Goal: Find contact information: Find contact information

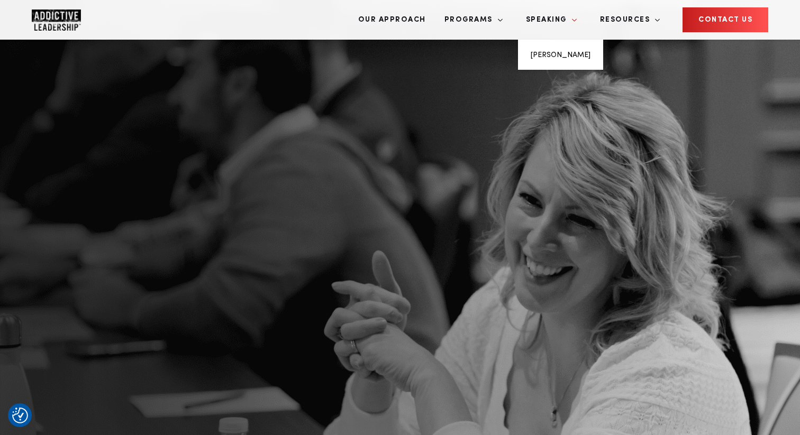
scroll to position [806, 0]
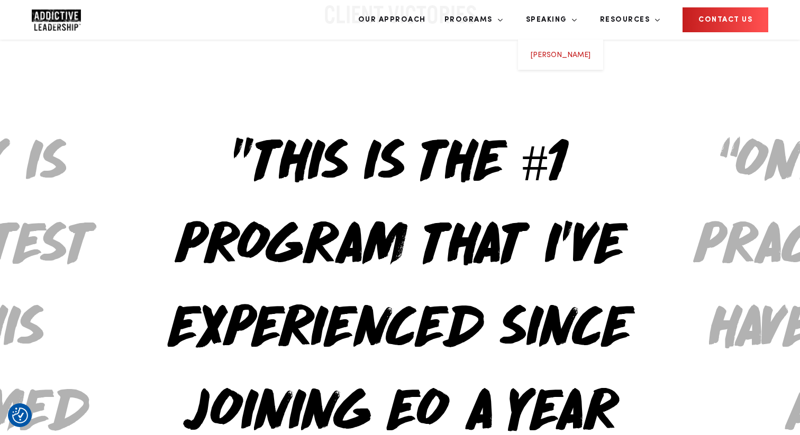
click at [583, 51] on link "[PERSON_NAME]" at bounding box center [560, 54] width 60 height 7
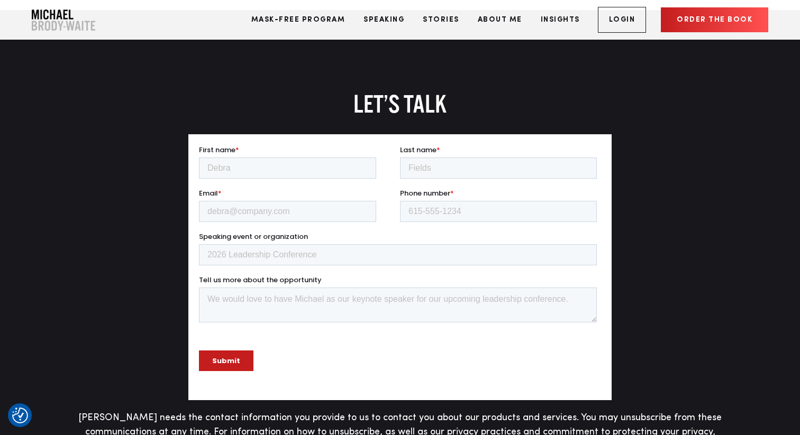
scroll to position [2296, 0]
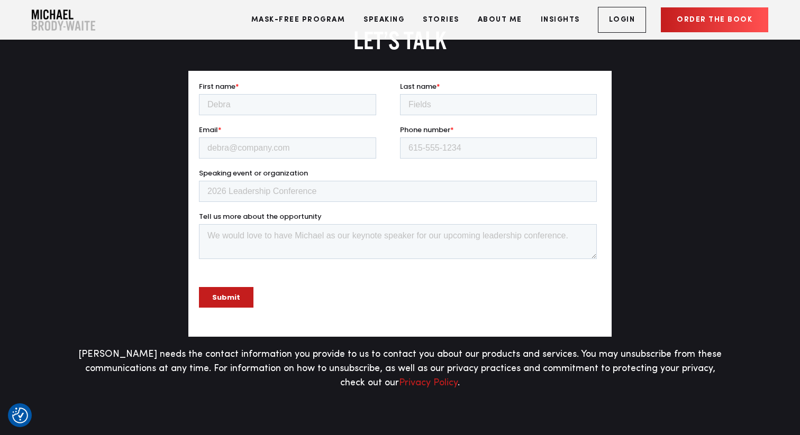
scroll to position [2368, 0]
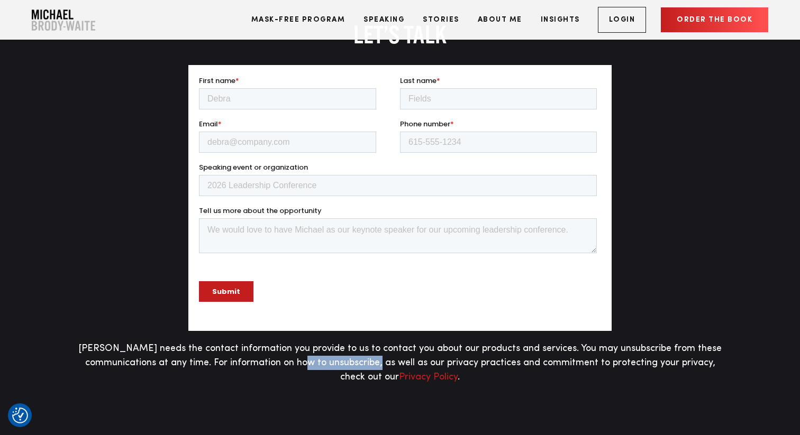
drag, startPoint x: 310, startPoint y: 356, endPoint x: 383, endPoint y: 356, distance: 73.0
click at [390, 356] on p "Michael Brody-Waite needs the contact information you provide to us to contact …" at bounding box center [400, 363] width 650 height 43
click at [383, 356] on p "Michael Brody-Waite needs the contact information you provide to us to contact …" at bounding box center [400, 363] width 650 height 43
